Goal: Task Accomplishment & Management: Complete application form

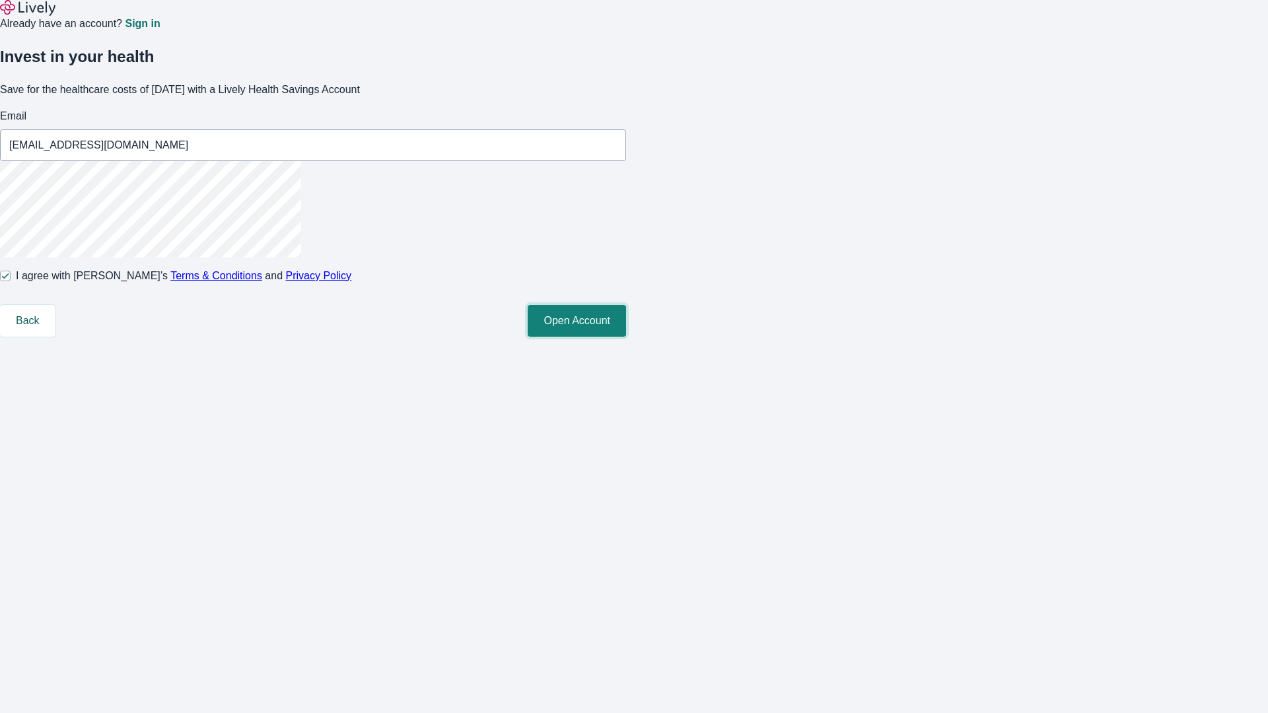
click at [626, 337] on button "Open Account" at bounding box center [577, 321] width 98 height 32
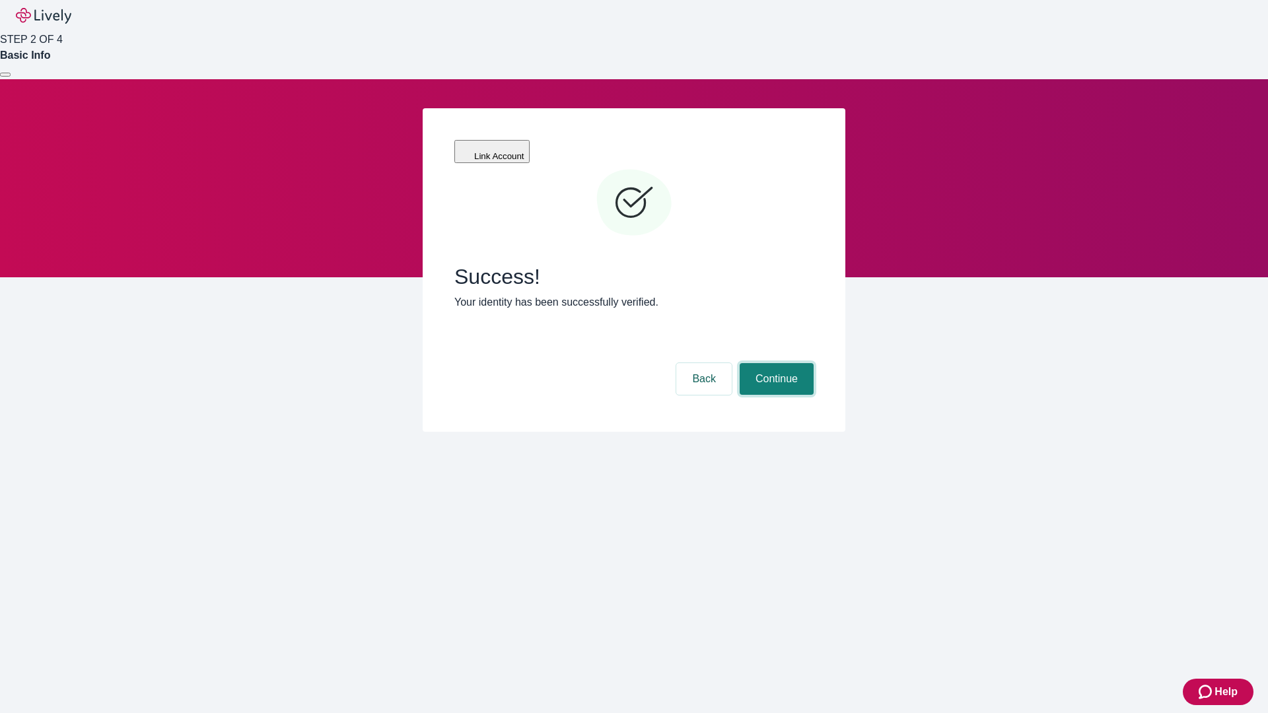
click at [775, 363] on button "Continue" at bounding box center [777, 379] width 74 height 32
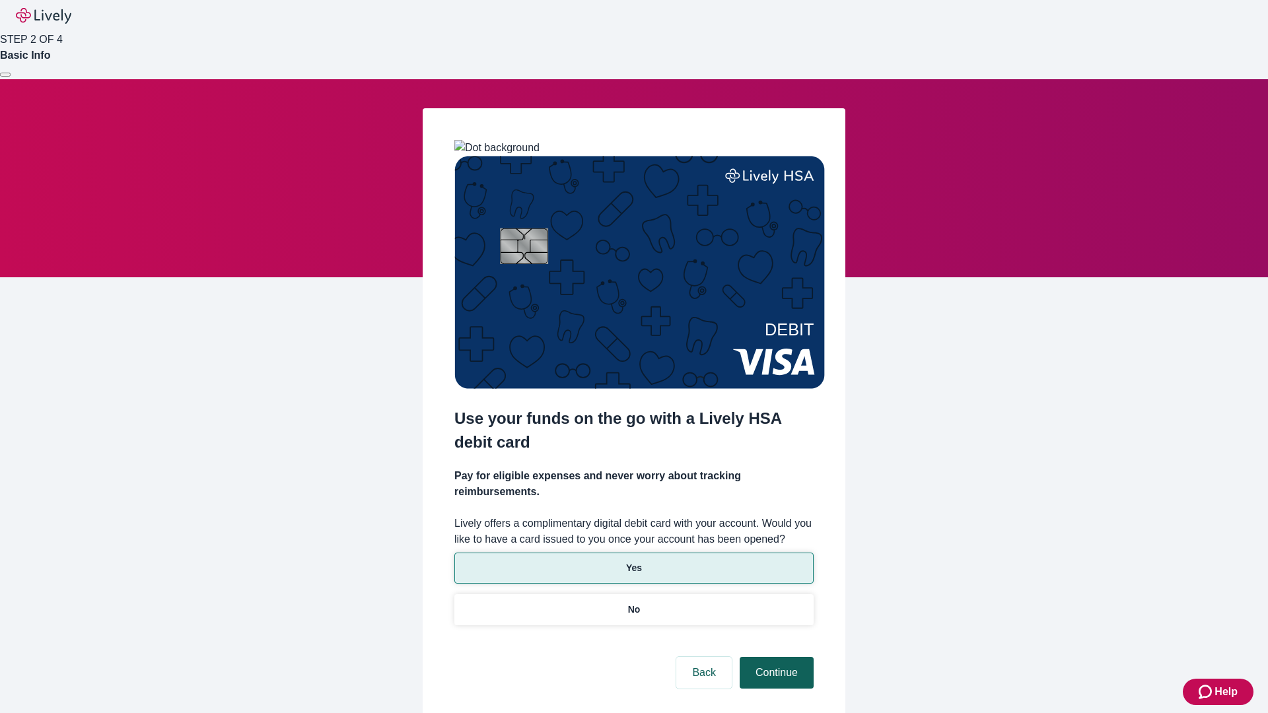
click at [634, 562] on p "Yes" at bounding box center [634, 569] width 16 height 14
click at [775, 657] on button "Continue" at bounding box center [777, 673] width 74 height 32
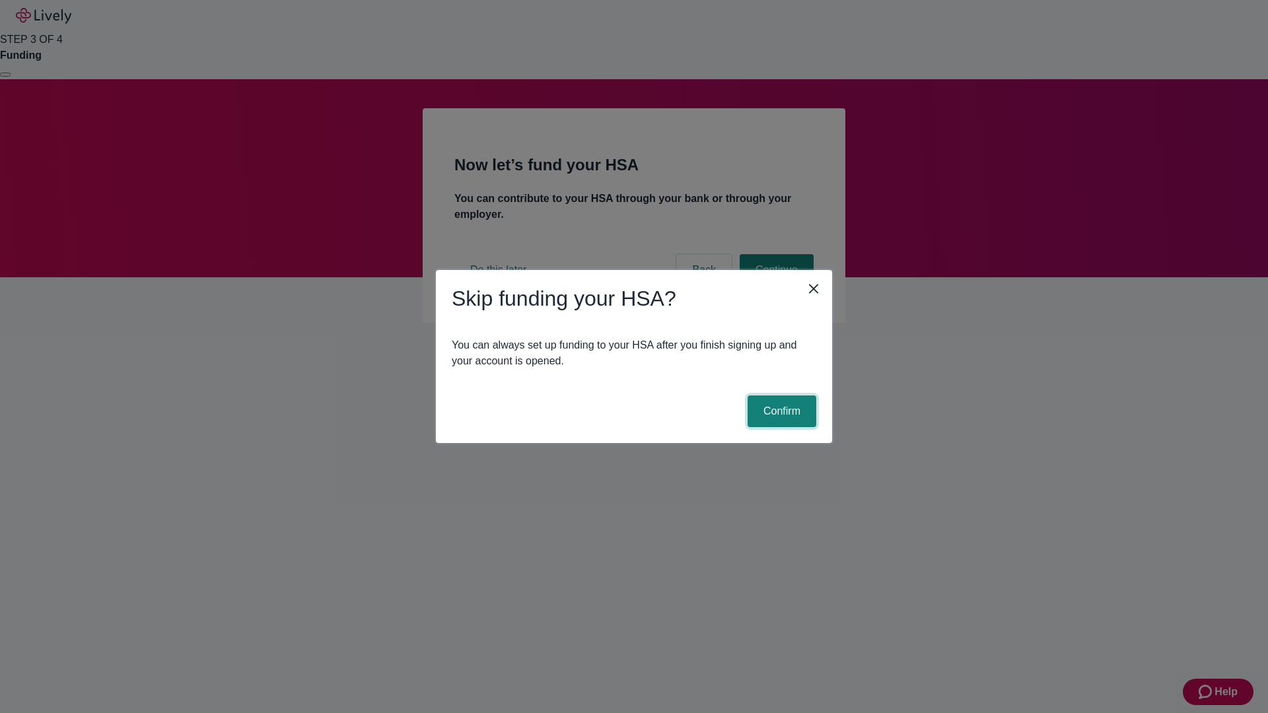
click at [780, 412] on button "Confirm" at bounding box center [782, 412] width 69 height 32
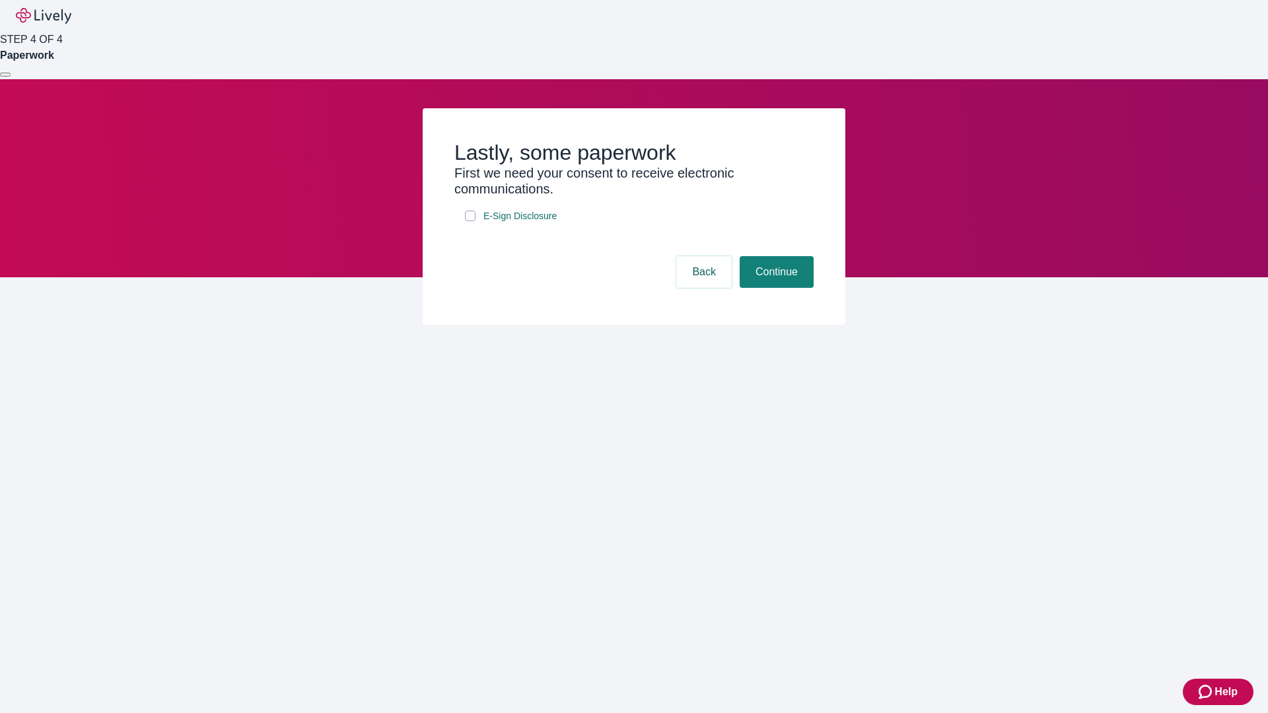
click at [470, 221] on input "E-Sign Disclosure" at bounding box center [470, 216] width 11 height 11
checkbox input "true"
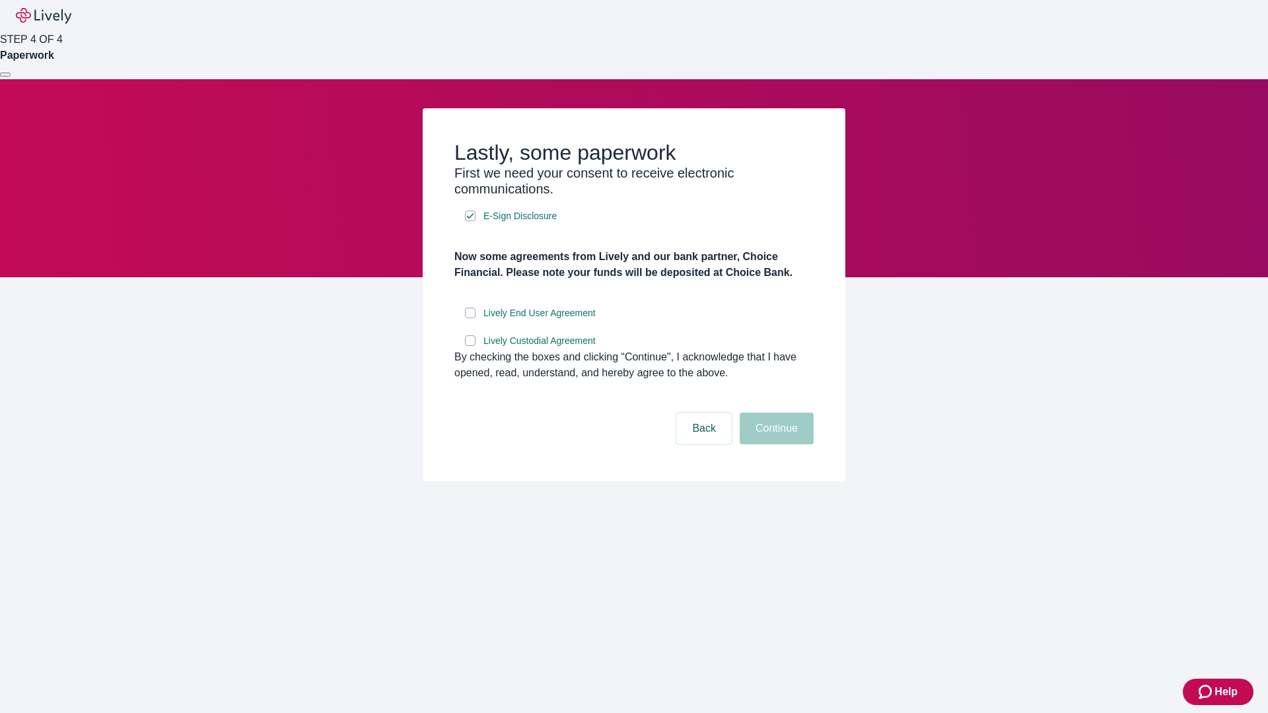
click at [470, 318] on input "Lively End User Agreement" at bounding box center [470, 313] width 11 height 11
checkbox input "true"
click at [470, 346] on input "Lively Custodial Agreement" at bounding box center [470, 341] width 11 height 11
checkbox input "true"
click at [775, 445] on button "Continue" at bounding box center [777, 429] width 74 height 32
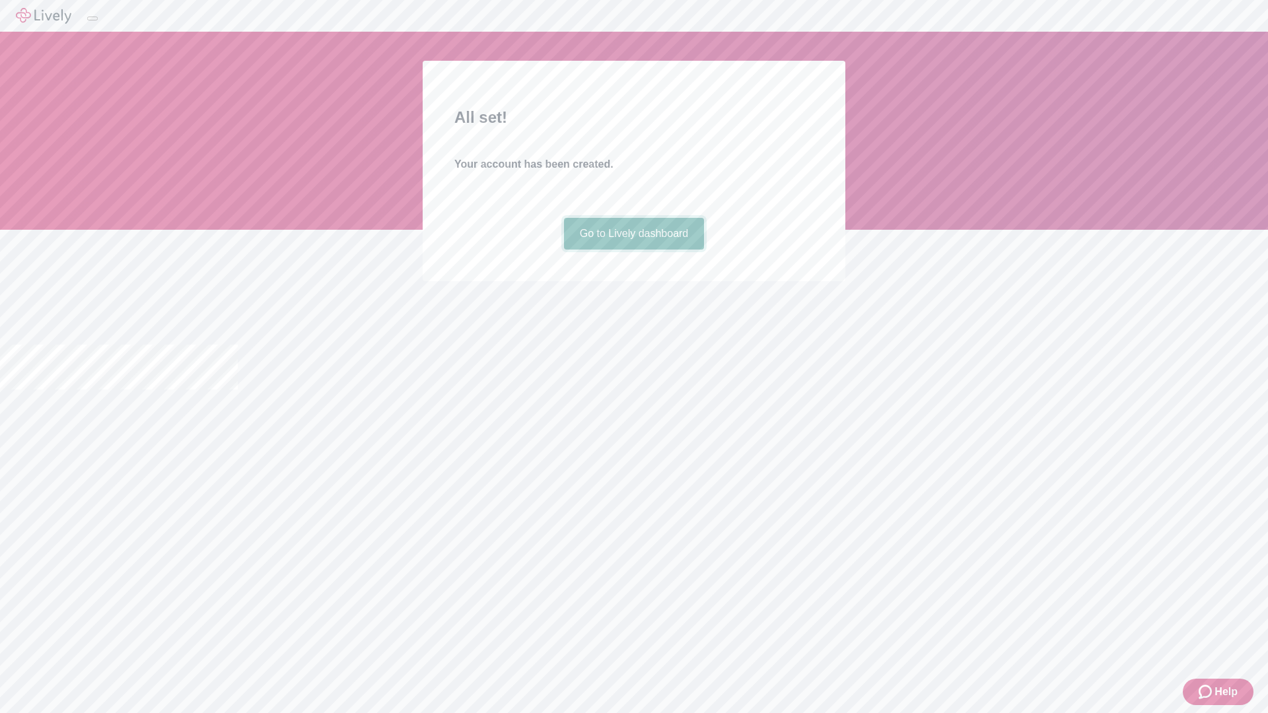
click at [634, 250] on link "Go to Lively dashboard" at bounding box center [634, 234] width 141 height 32
